Goal: Navigation & Orientation: Find specific page/section

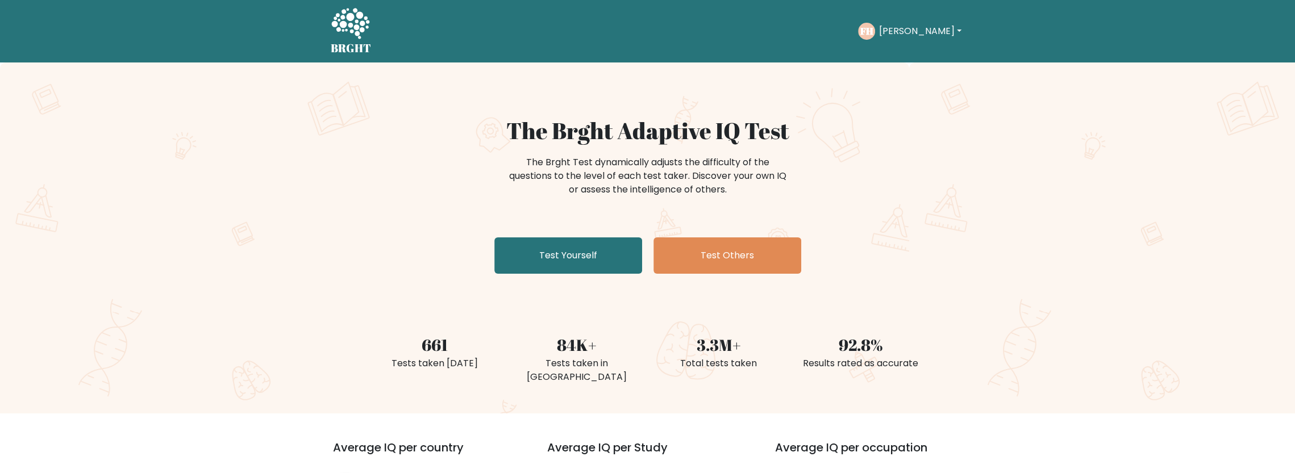
click at [895, 38] on button "[PERSON_NAME]" at bounding box center [919, 31] width 89 height 15
click at [908, 59] on link "Dashboard" at bounding box center [904, 55] width 90 height 18
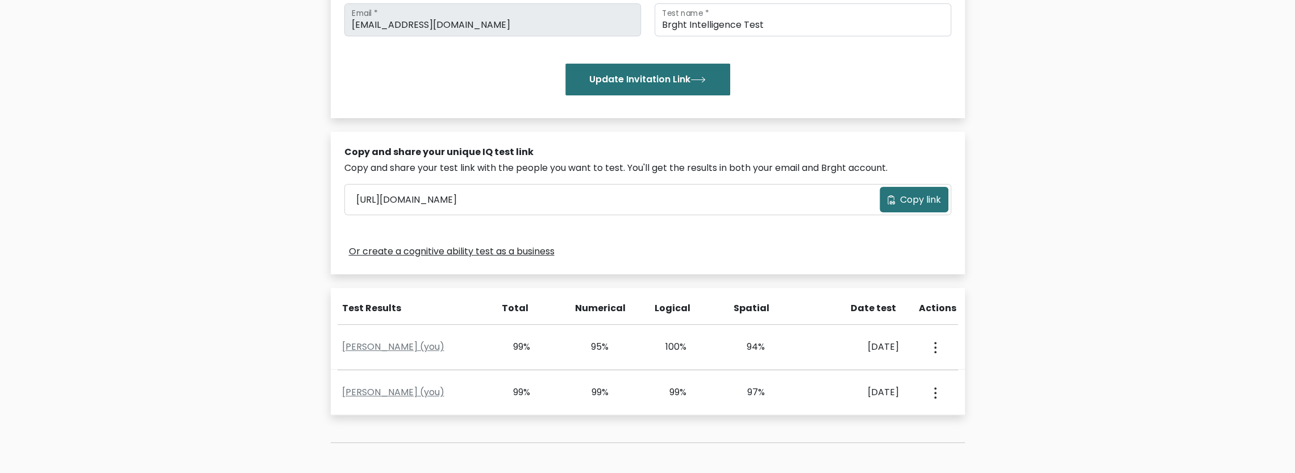
scroll to position [347, 0]
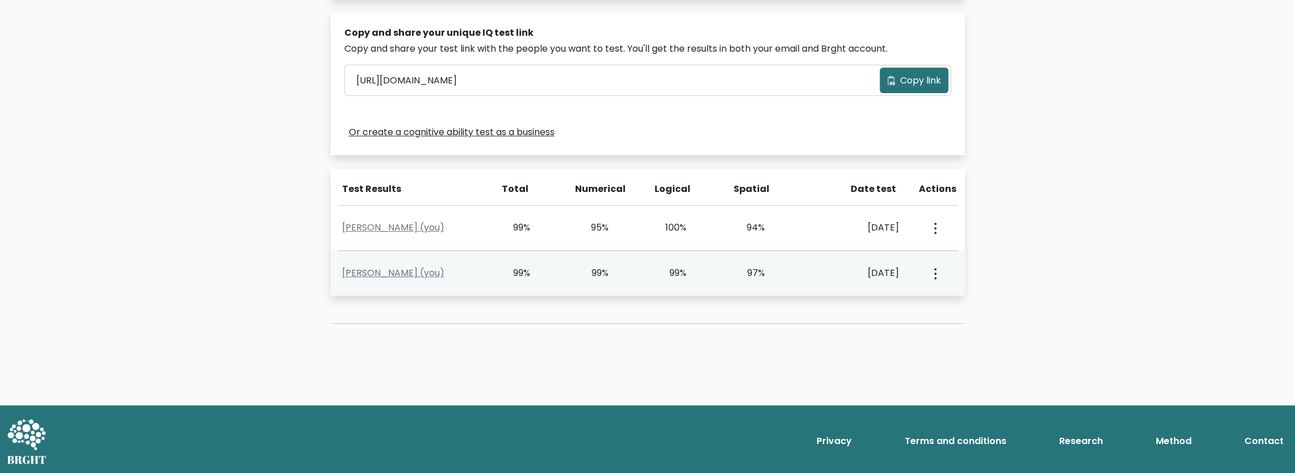
click at [818, 271] on div "Oct. 4, 2025" at bounding box center [855, 274] width 88 height 14
click at [404, 267] on link "Fenton Hopkins (you)" at bounding box center [393, 273] width 102 height 13
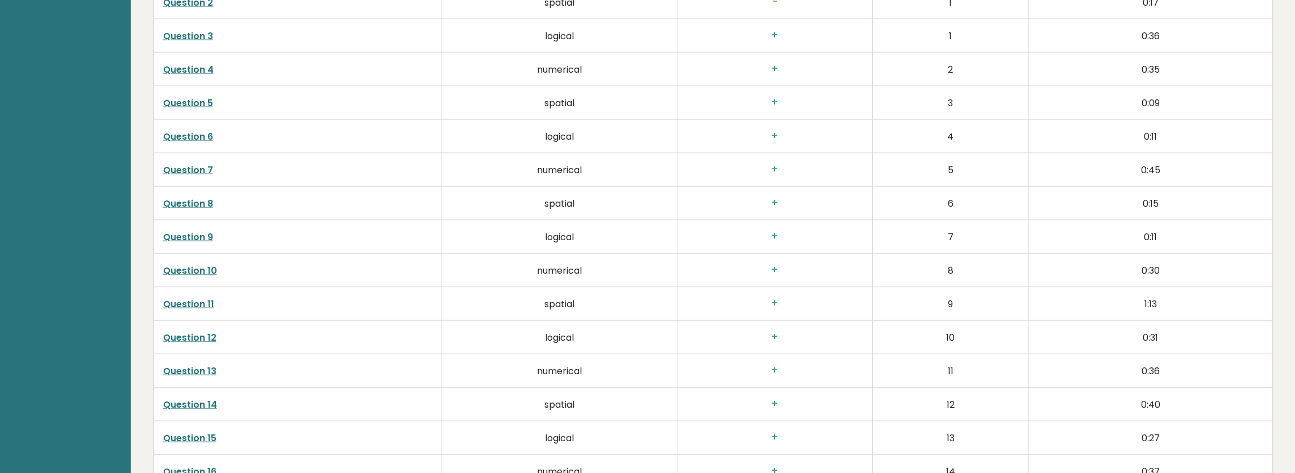
scroll to position [2102, 0]
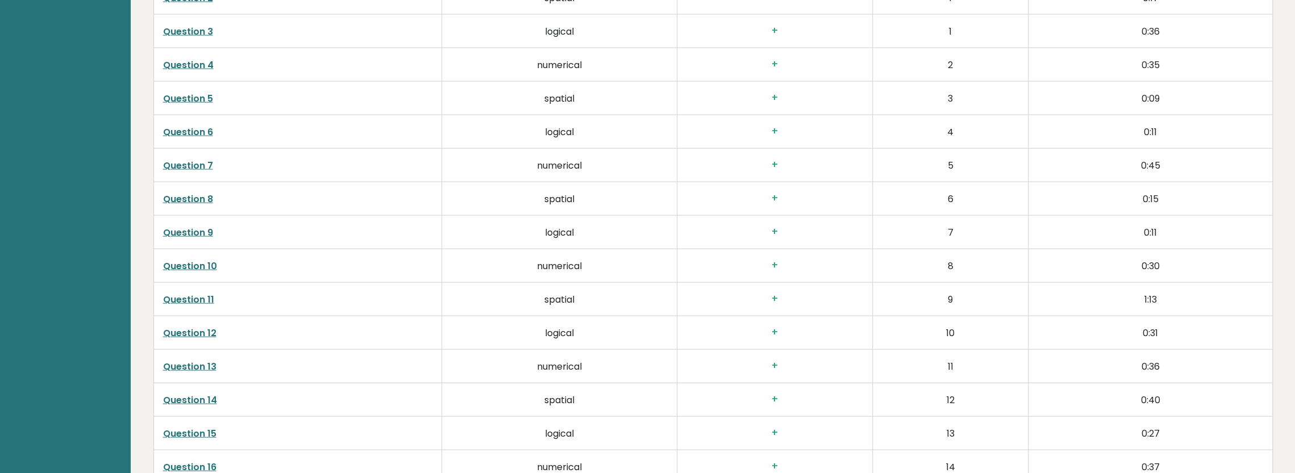
click at [784, 48] on td "+" at bounding box center [774, 65] width 195 height 34
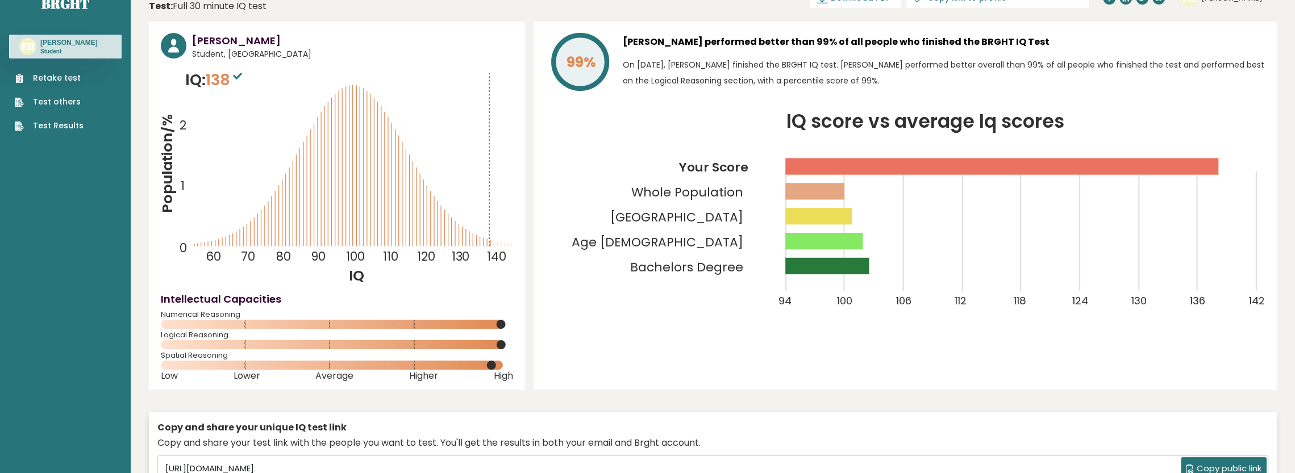
scroll to position [0, 0]
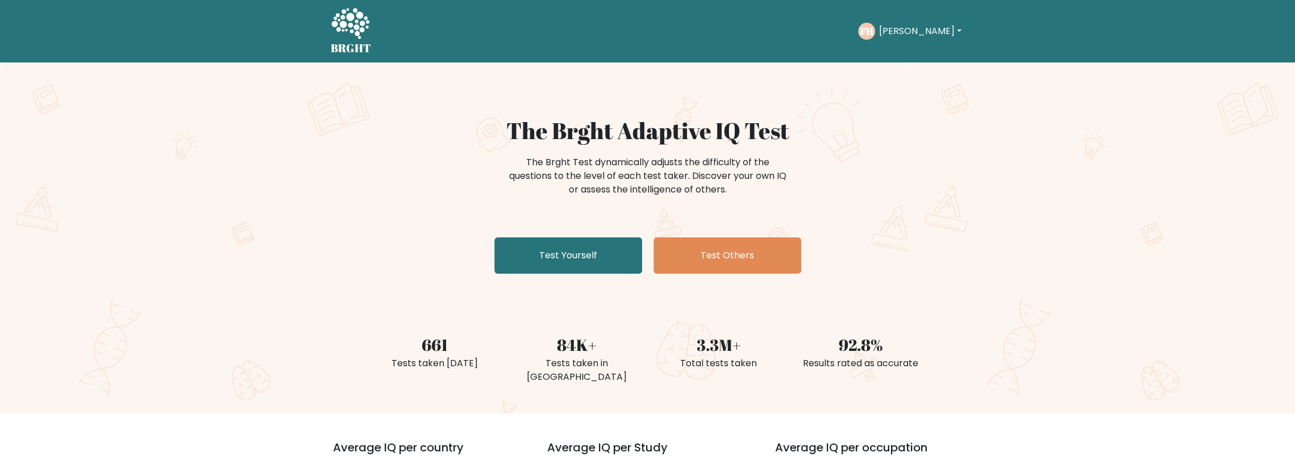
click at [918, 21] on div "FH Fenton Dashboard Profile Settings Logout" at bounding box center [911, 31] width 106 height 26
click at [915, 28] on button "[PERSON_NAME]" at bounding box center [919, 31] width 89 height 15
click at [910, 53] on link "Dashboard" at bounding box center [904, 55] width 90 height 18
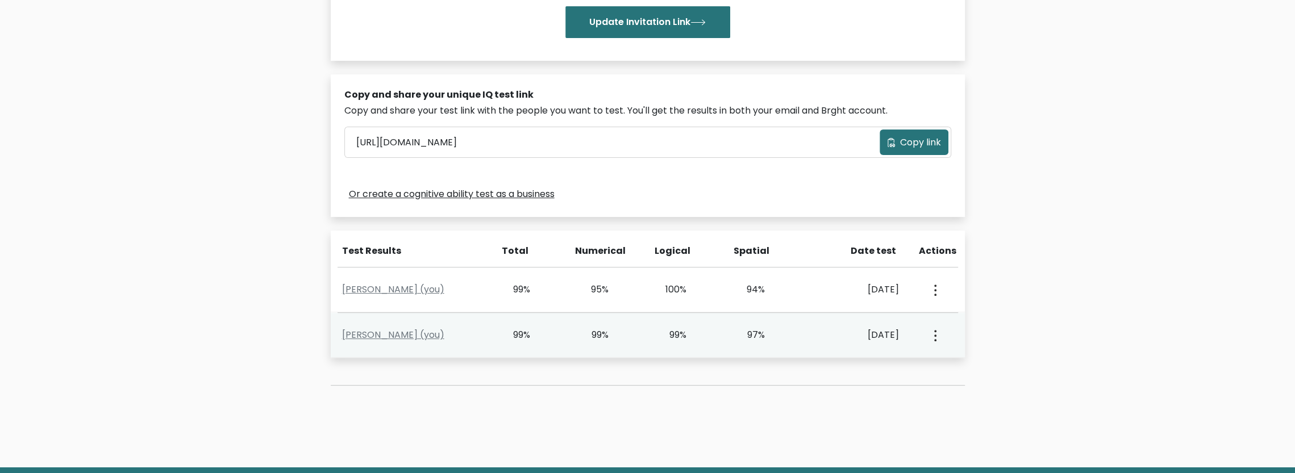
scroll to position [347, 0]
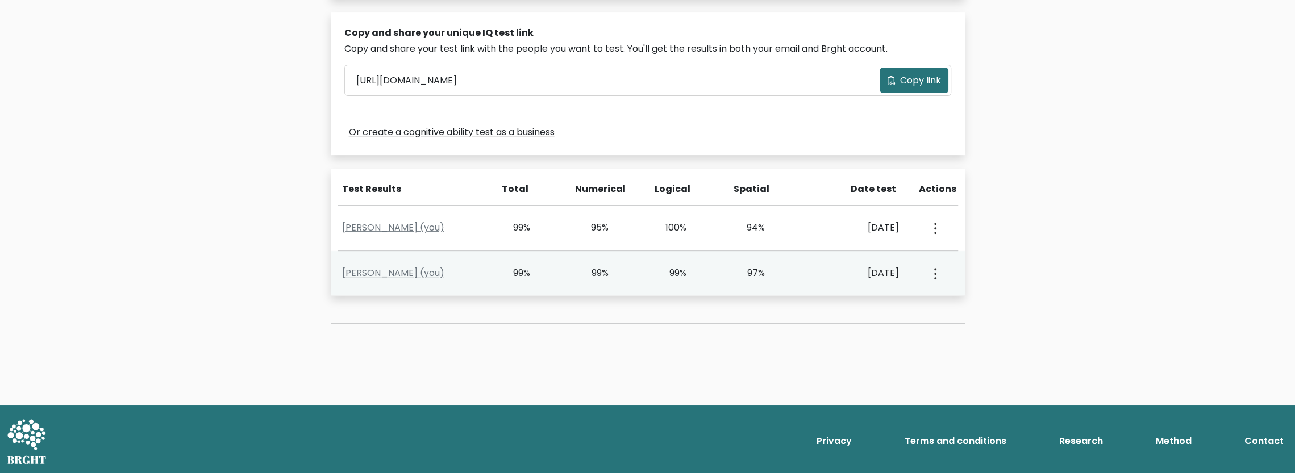
click at [871, 270] on div "[DATE]" at bounding box center [855, 274] width 88 height 14
click at [775, 267] on div "97%" at bounding box center [765, 274] width 78 height 14
click at [362, 268] on link "[PERSON_NAME] (you)" at bounding box center [393, 273] width 102 height 13
